Goal: Obtain resource: Obtain resource

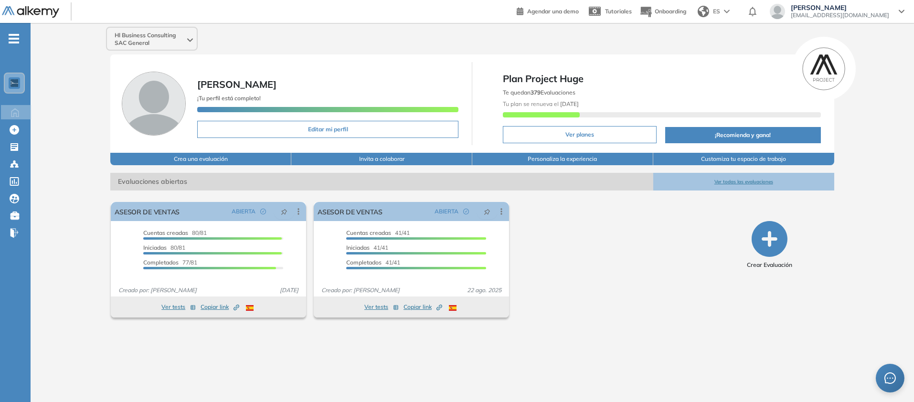
scroll to position [84, 0]
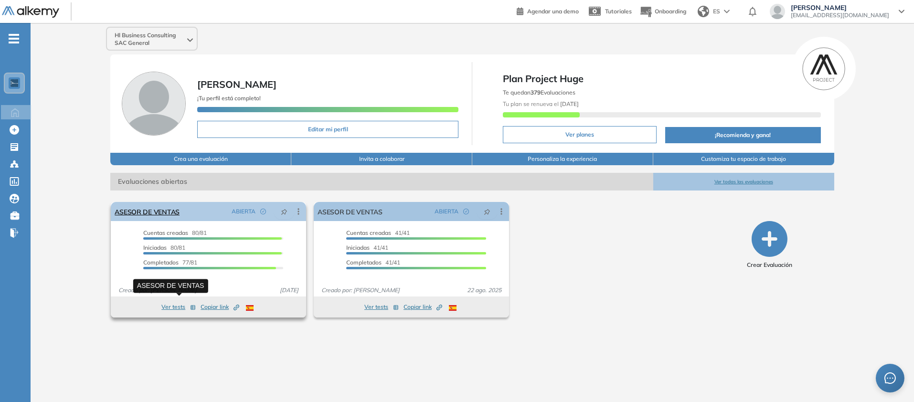
click at [166, 221] on link "ASESOR DE VENTAS" at bounding box center [147, 211] width 65 height 19
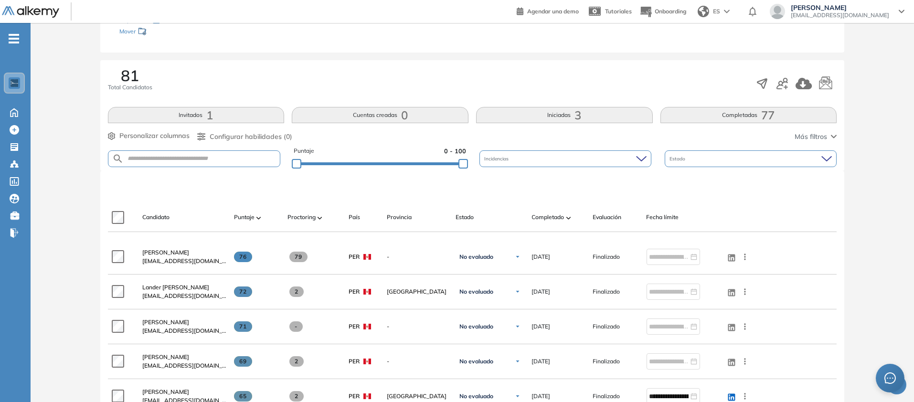
scroll to position [255, 0]
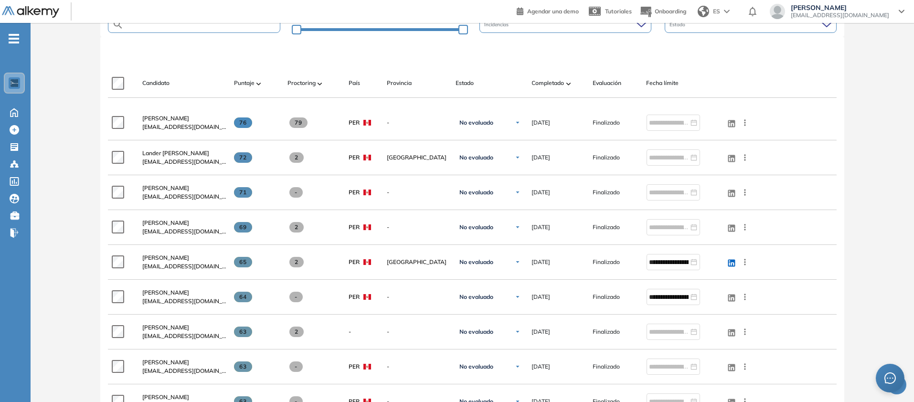
click at [239, 28] on input "text" at bounding box center [202, 24] width 157 height 7
paste input "**********"
type input "**********"
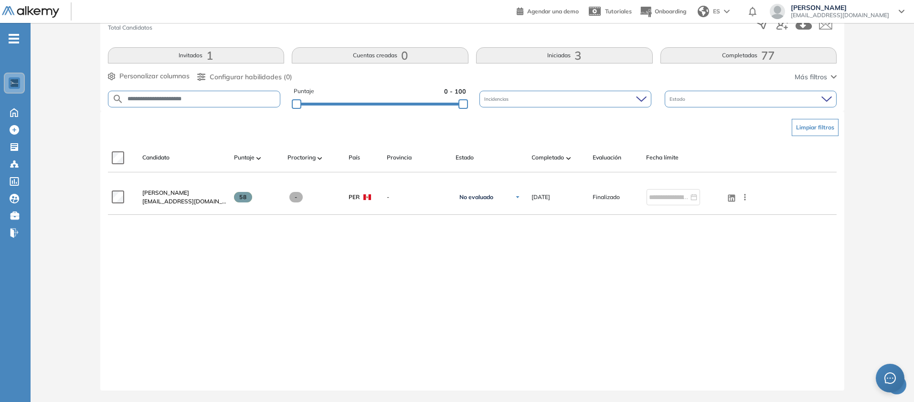
scroll to position [455, 0]
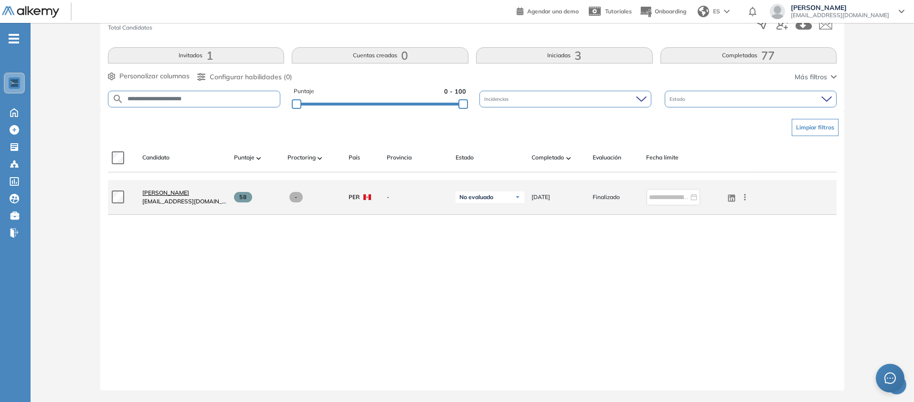
click at [189, 189] on span "[PERSON_NAME]" at bounding box center [165, 192] width 47 height 7
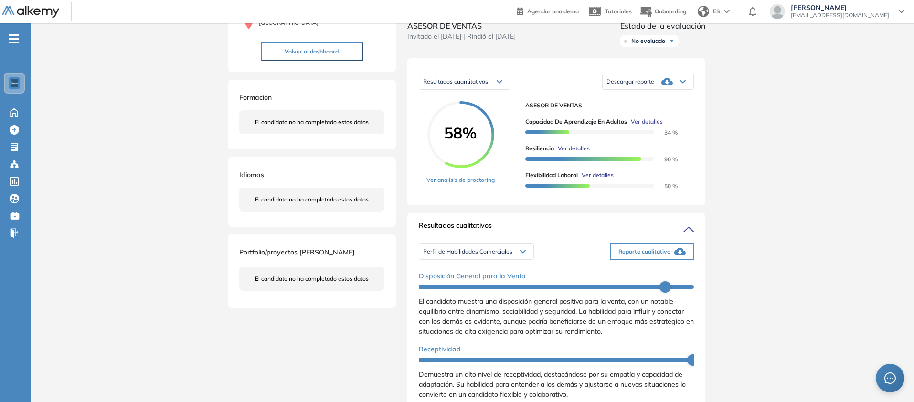
scroll to position [137, 0]
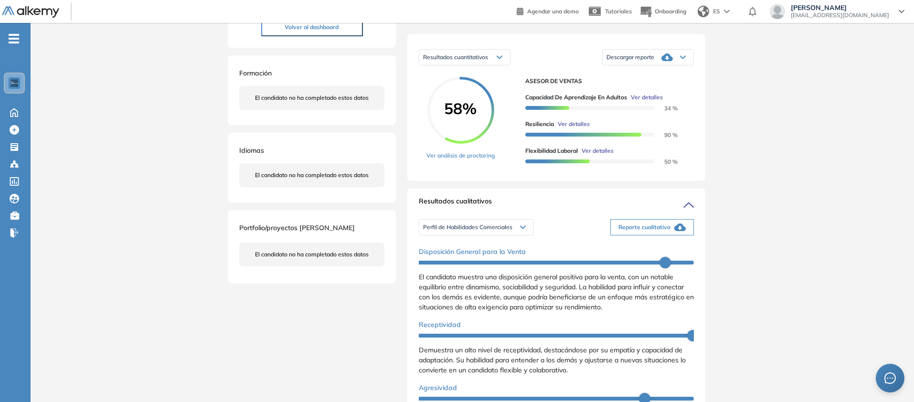
click at [686, 59] on icon at bounding box center [683, 57] width 6 height 4
click at [678, 99] on li "Descargar informe resumido" at bounding box center [642, 94] width 71 height 10
click at [878, 217] on div "Inicio Alkymetrics Evaluaciones Dashboard Candidato Duración : 00:00:00 Cantida…" at bounding box center [473, 328] width 884 height 885
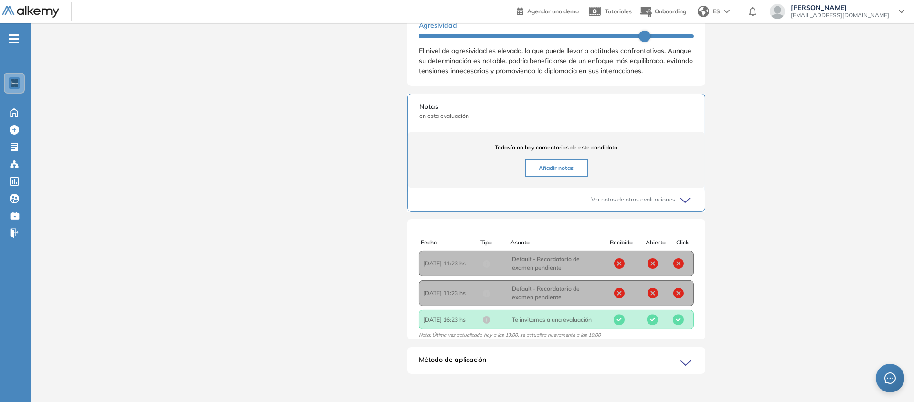
scroll to position [391, 0]
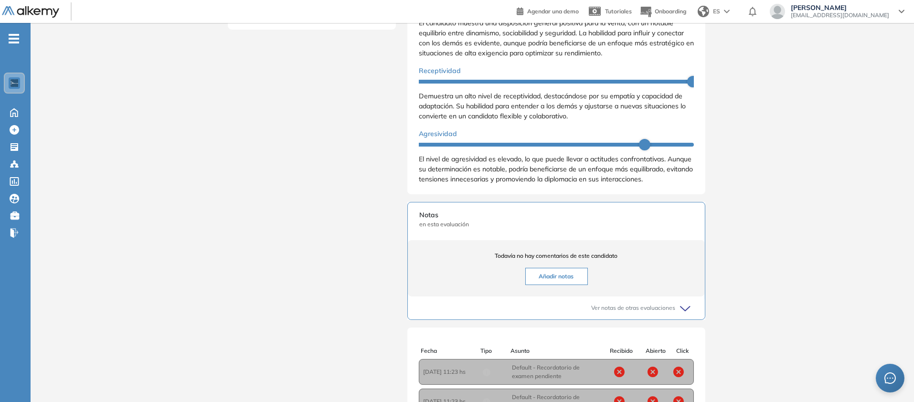
click at [447, 15] on li "Personalidad - MBTI" at bounding box center [449, 10] width 50 height 10
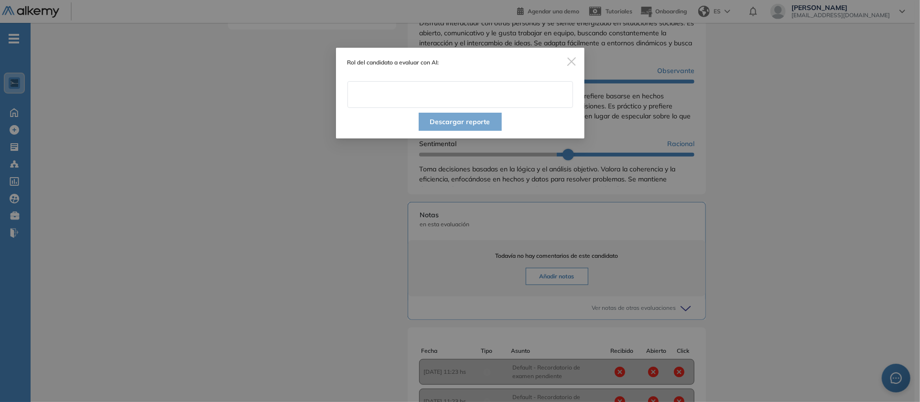
click at [516, 108] on input "text" at bounding box center [459, 94] width 225 height 27
type input "**********"
click at [471, 131] on button "Descargar reporte" at bounding box center [459, 122] width 83 height 18
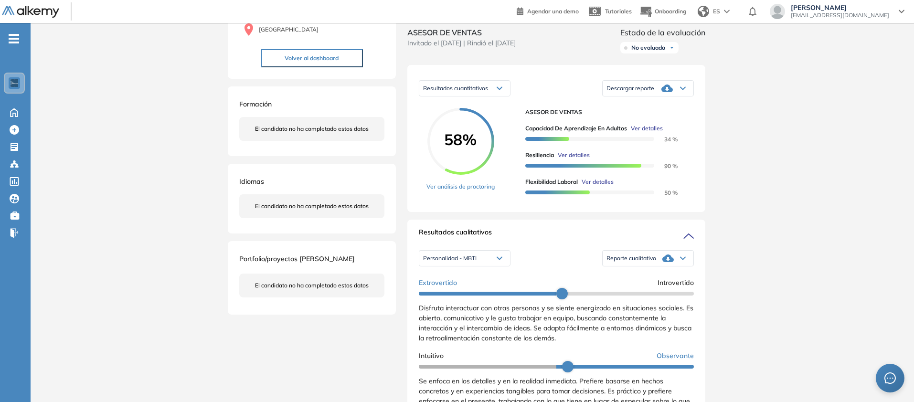
scroll to position [0, 0]
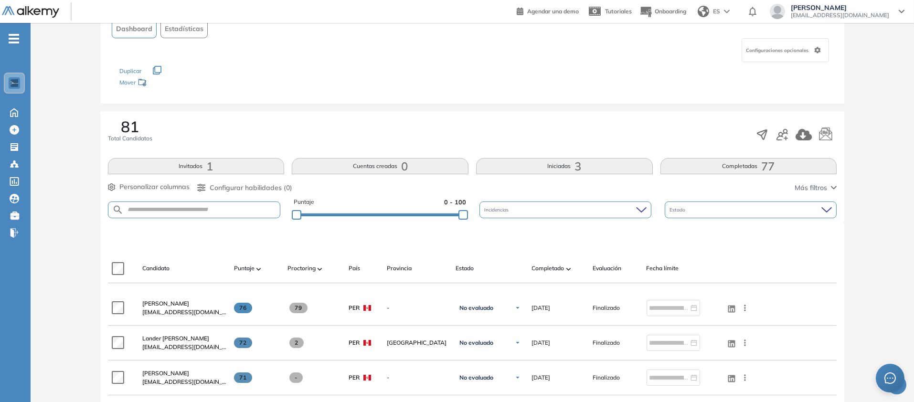
scroll to position [266, 0]
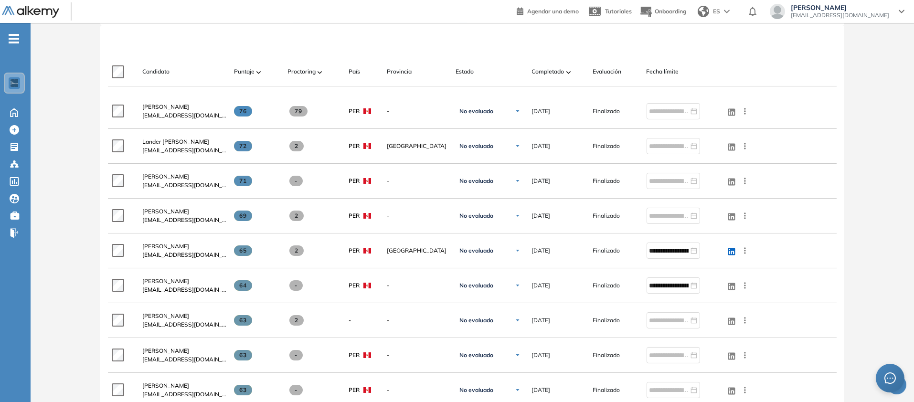
click at [221, 21] on form at bounding box center [194, 13] width 173 height 17
click at [220, 17] on input "text" at bounding box center [202, 13] width 157 height 7
paste input "**********"
type input "**********"
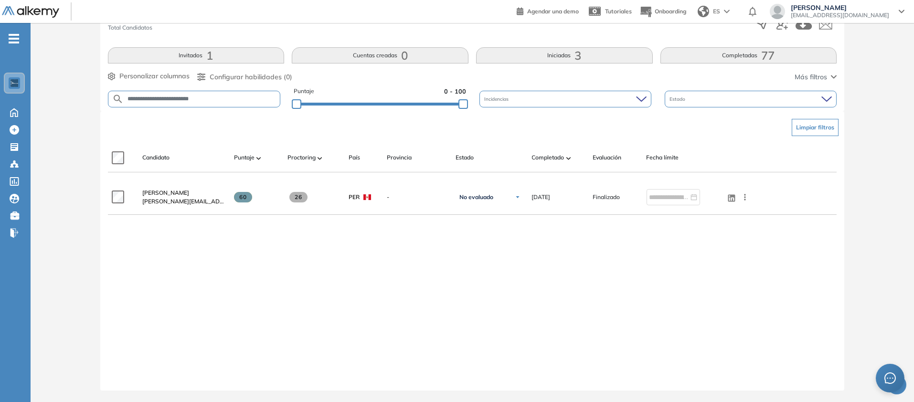
scroll to position [305, 0]
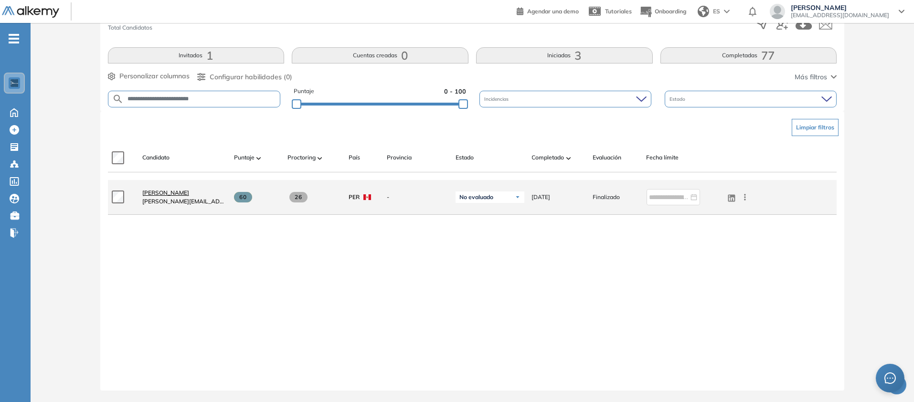
click at [189, 196] on span "[PERSON_NAME]" at bounding box center [165, 192] width 47 height 7
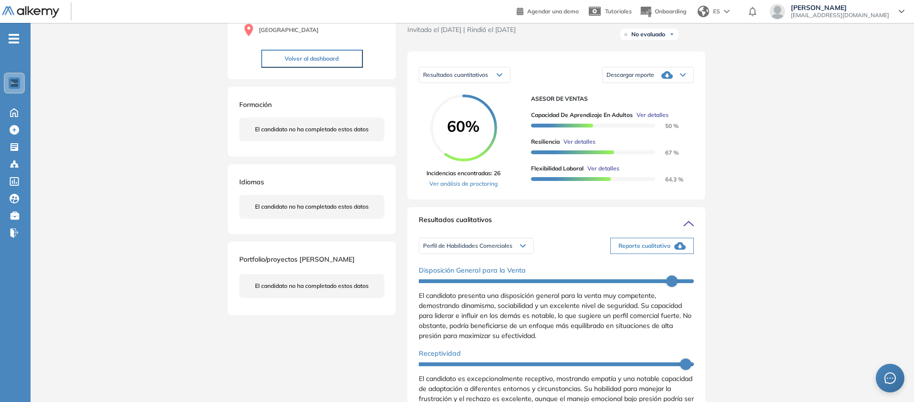
scroll to position [118, 0]
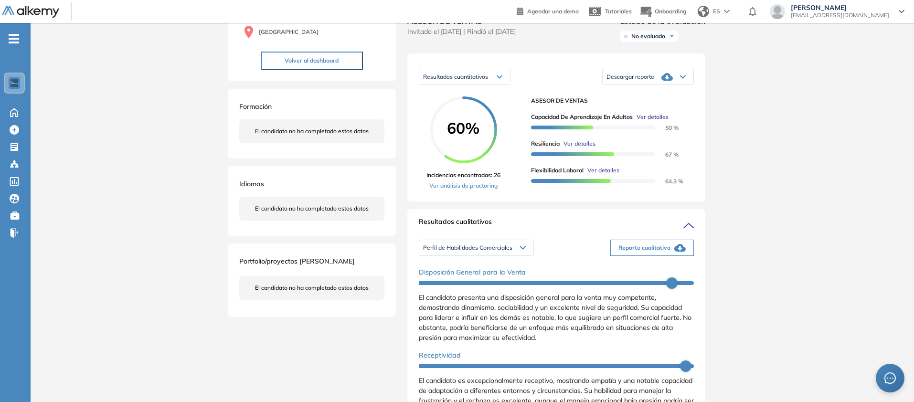
click at [686, 79] on icon at bounding box center [683, 77] width 6 height 4
click at [678, 118] on li "Descargar informe resumido" at bounding box center [642, 114] width 71 height 10
click at [878, 284] on div "Inicio Alkymetrics Evaluaciones Dashboard Candidato Duración : 00:00:00 Cantida…" at bounding box center [473, 348] width 884 height 886
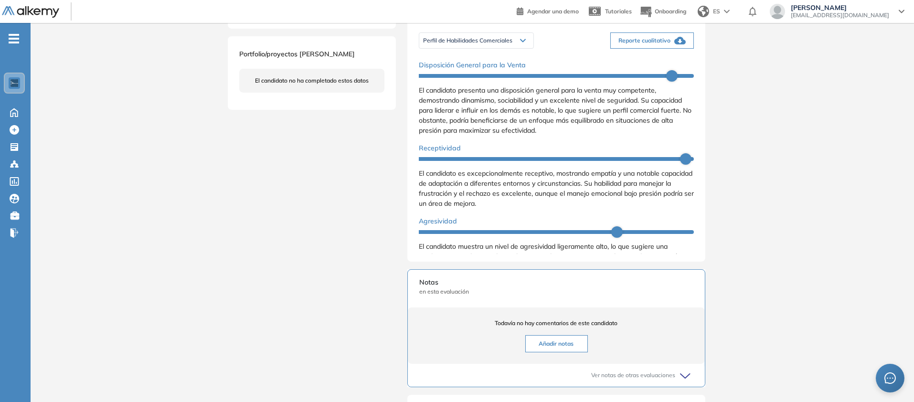
scroll to position [382, 0]
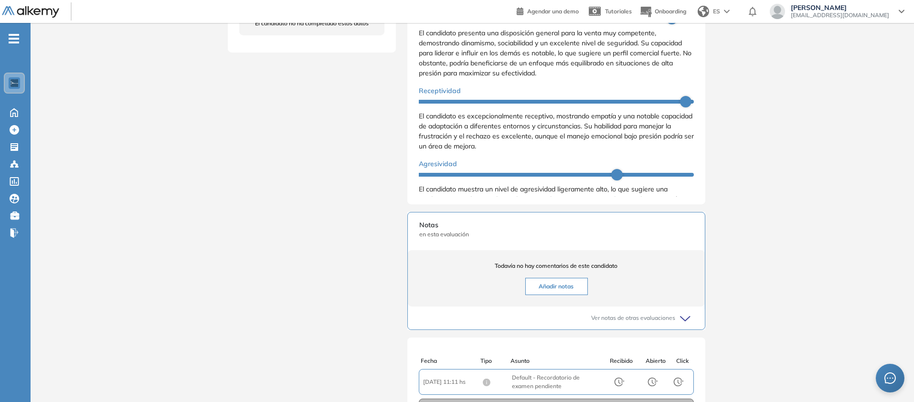
click at [456, 25] on li "Personalidad - MBTI" at bounding box center [449, 20] width 50 height 10
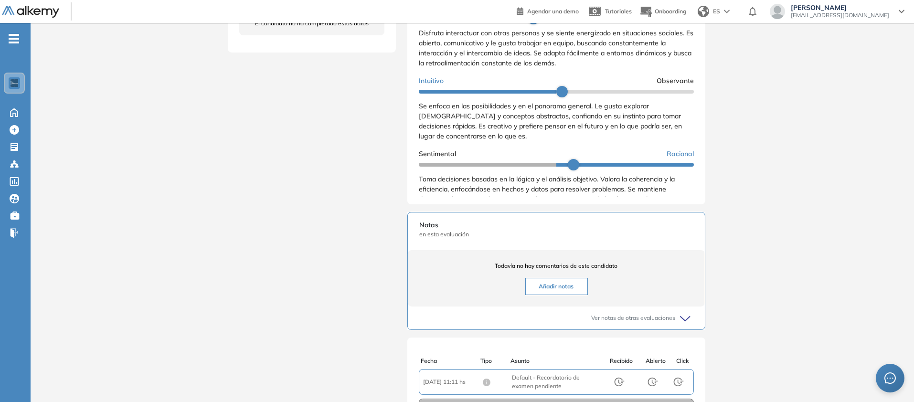
click at [665, 8] on li "Reporte con Afinidad AI" at bounding box center [636, 3] width 58 height 10
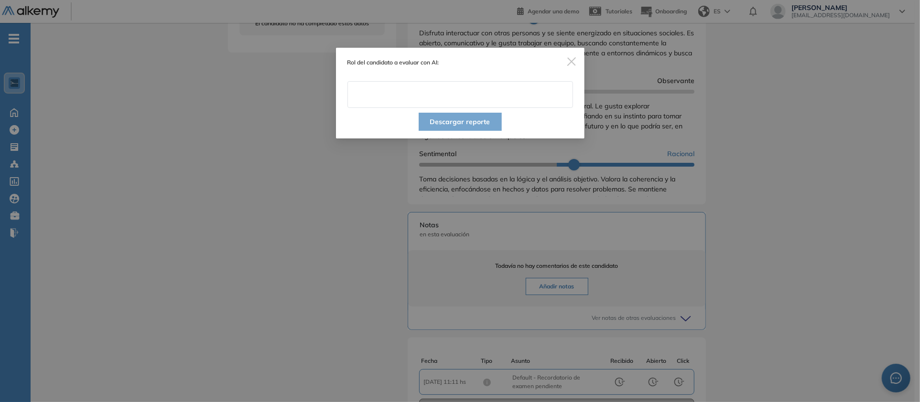
click at [447, 108] on input "text" at bounding box center [459, 94] width 225 height 27
type input "**********"
click at [473, 131] on button "Descargar reporte" at bounding box center [459, 122] width 83 height 18
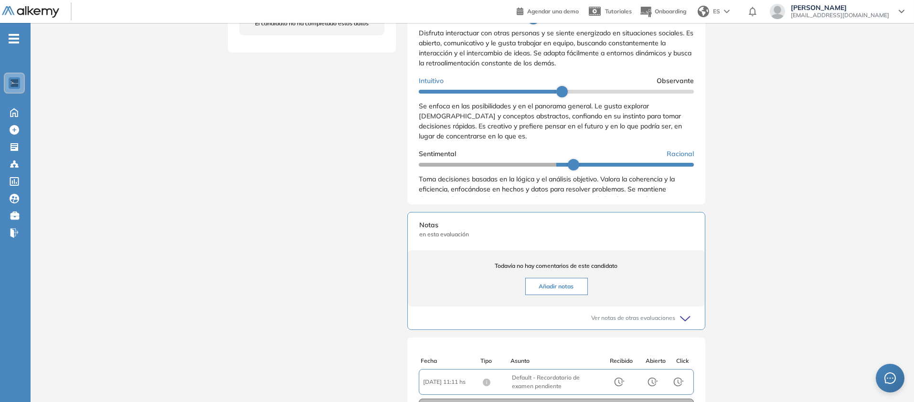
click at [890, 257] on div "Inicio Alkymetrics Evaluaciones Dashboard Candidato Duración : 00:00:00 Cantida…" at bounding box center [473, 84] width 884 height 886
